Goal: Find specific page/section: Find specific page/section

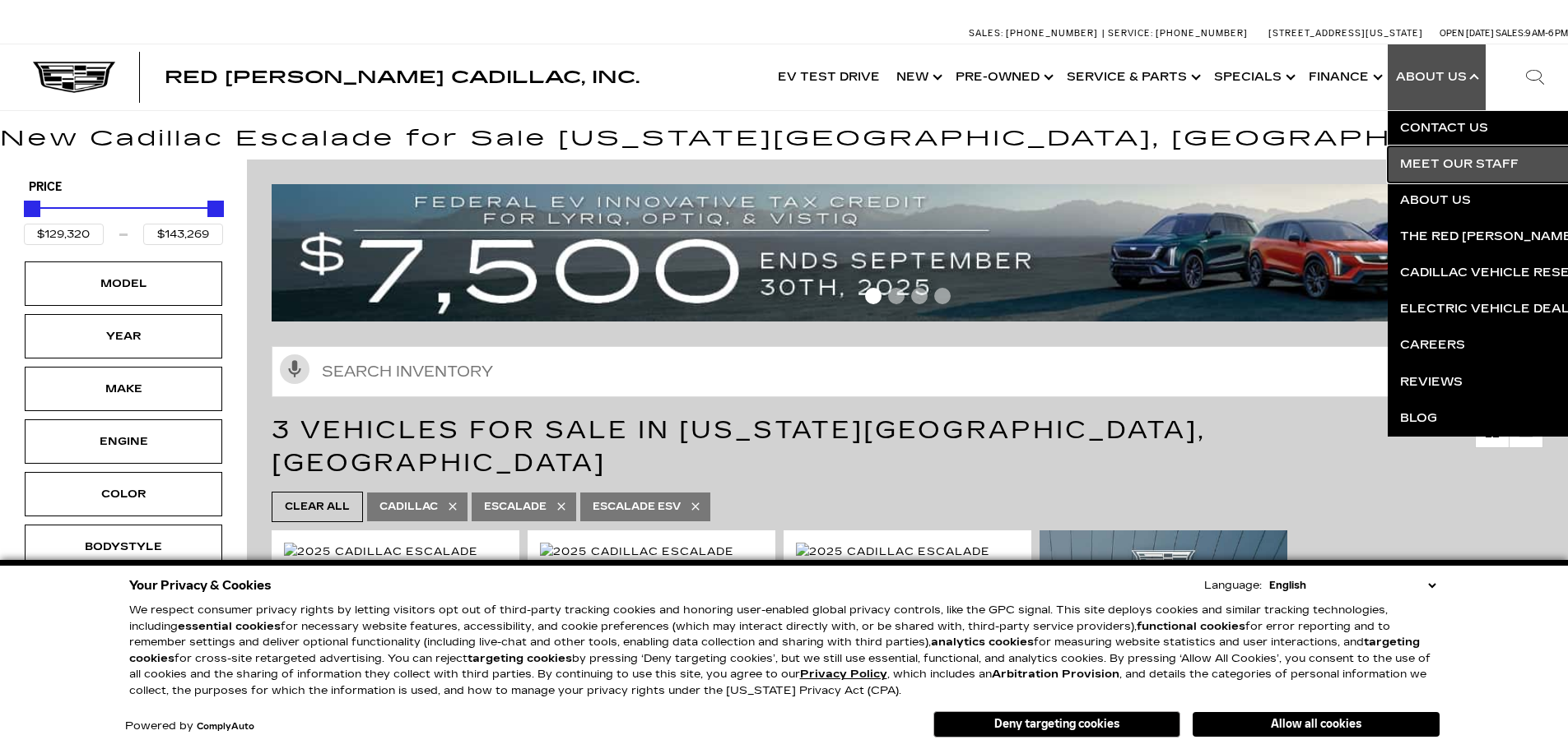
click at [1457, 162] on link "Meet Our Staff" at bounding box center [1587, 165] width 398 height 36
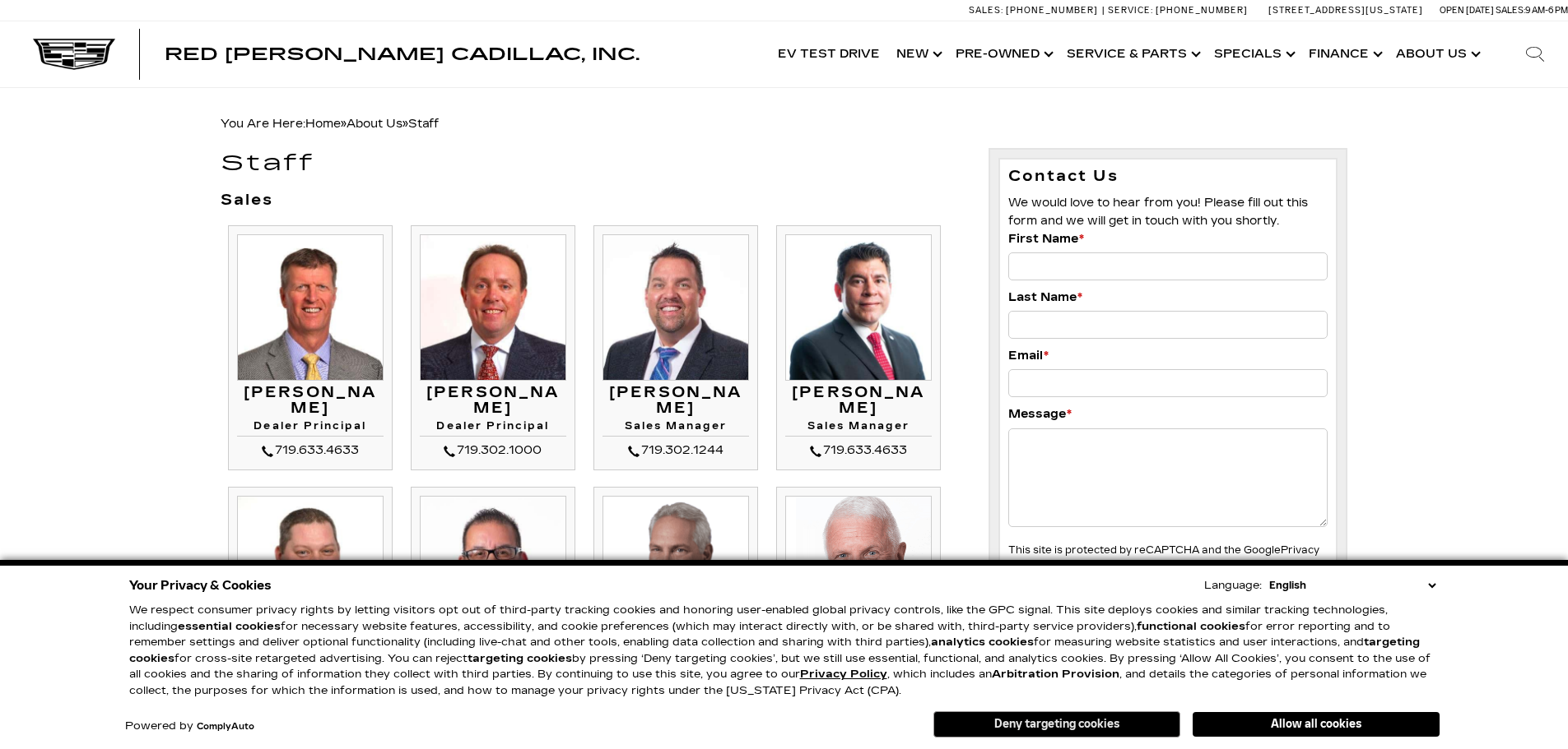
click at [1052, 723] on button "Deny targeting cookies" at bounding box center [1057, 724] width 247 height 27
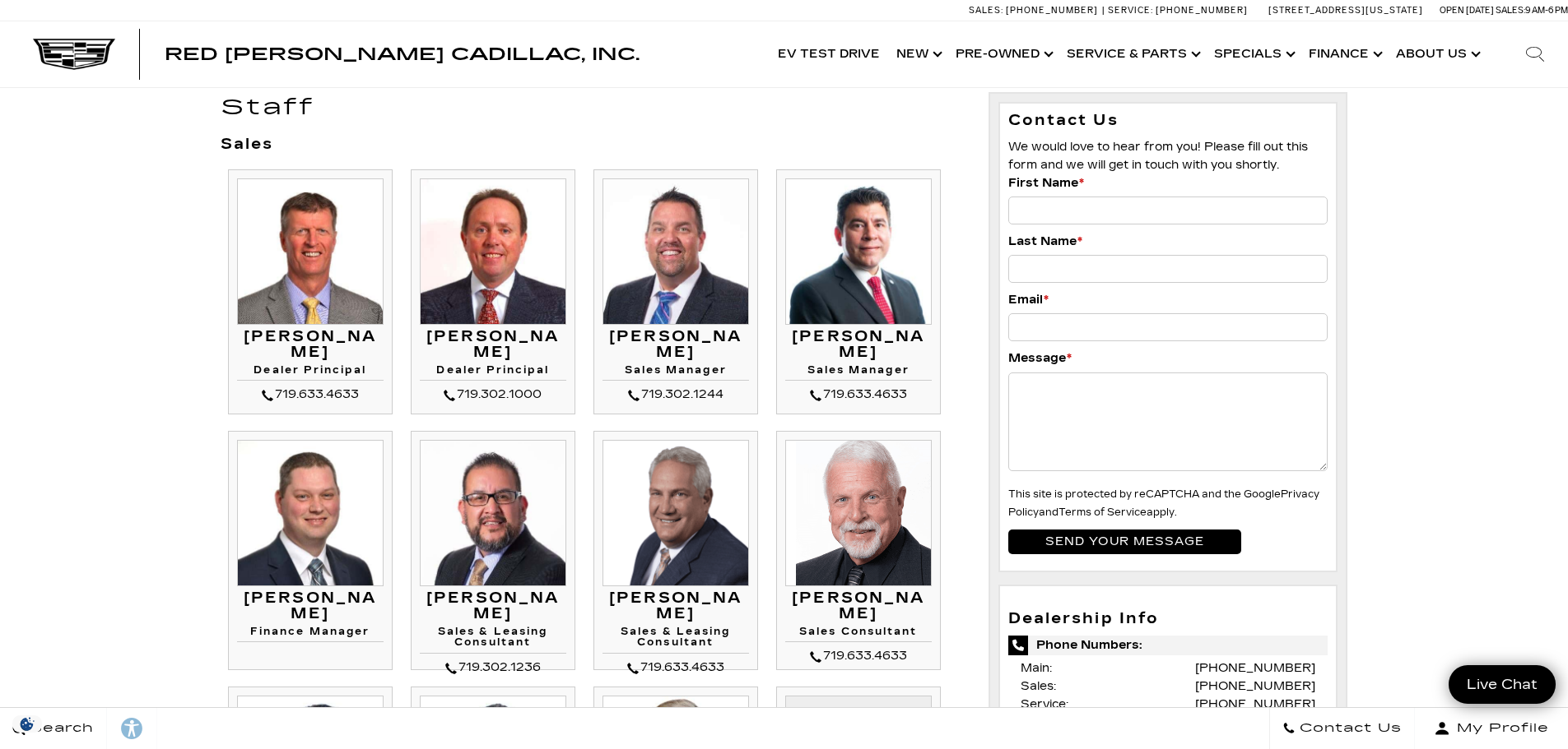
scroll to position [82, 0]
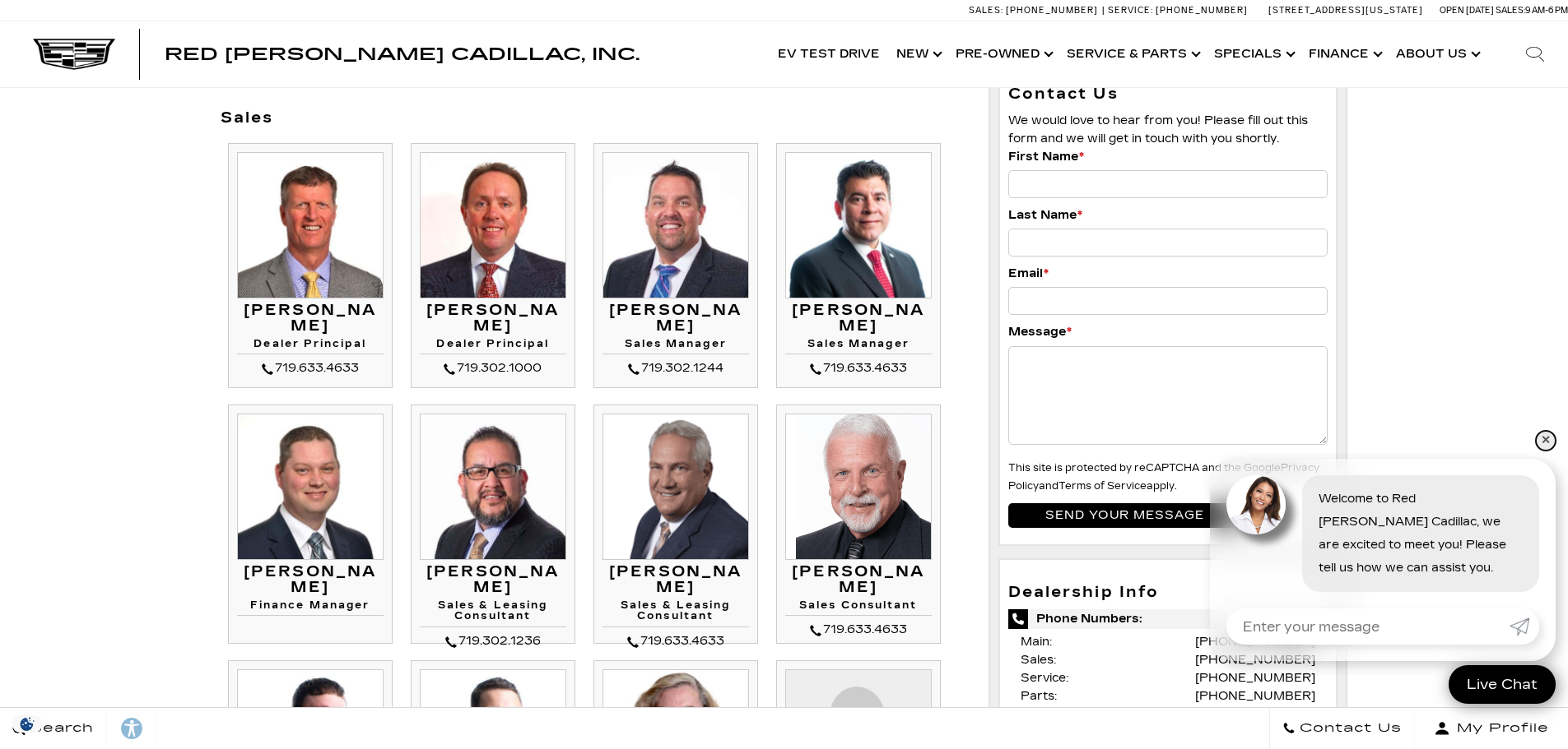
click at [1548, 445] on link "✕" at bounding box center [1546, 441] width 20 height 20
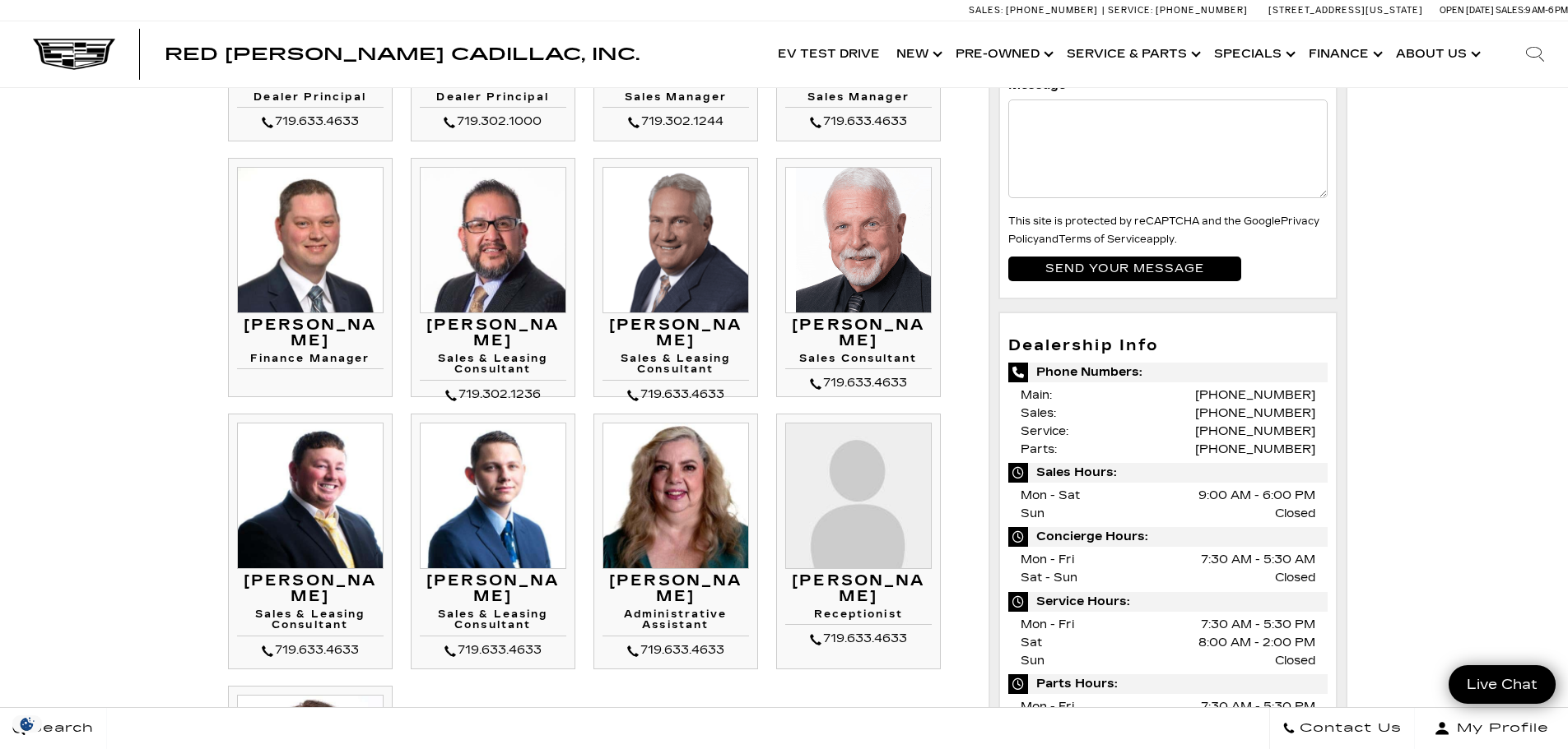
scroll to position [0, 0]
